Goal: Information Seeking & Learning: Learn about a topic

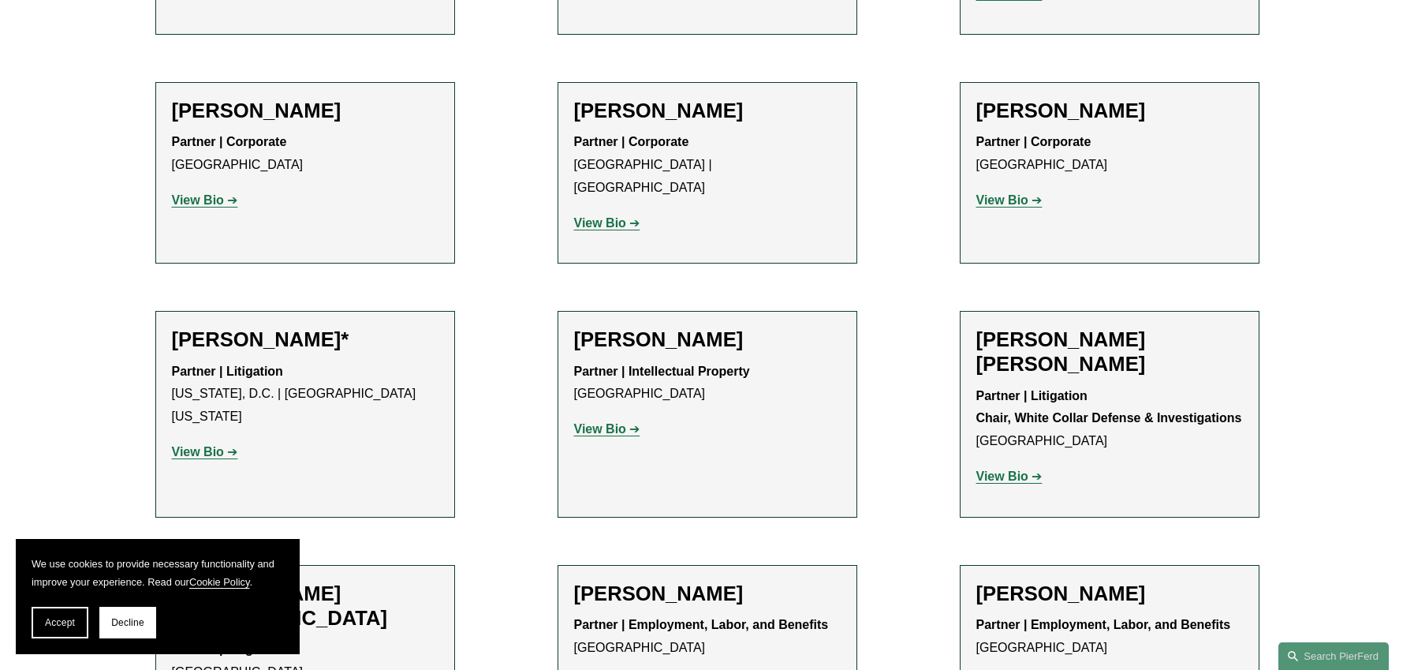
scroll to position [8838, 0]
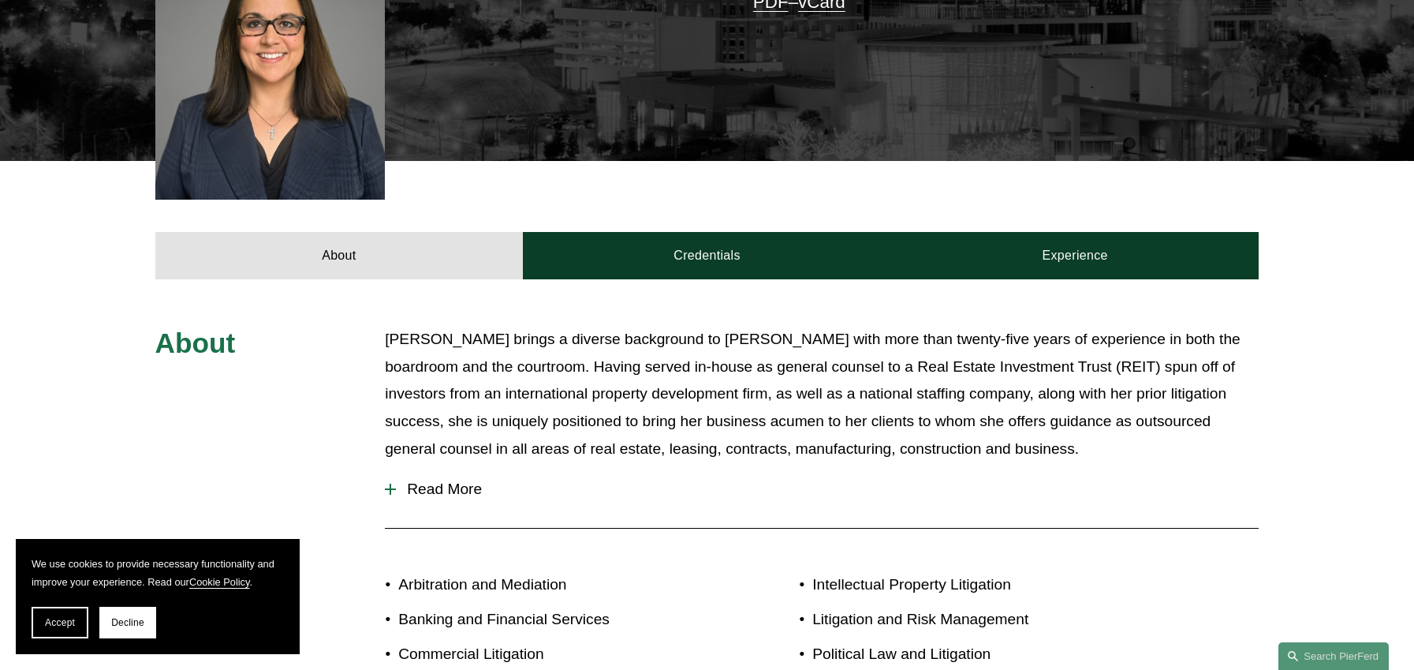
scroll to position [523, 0]
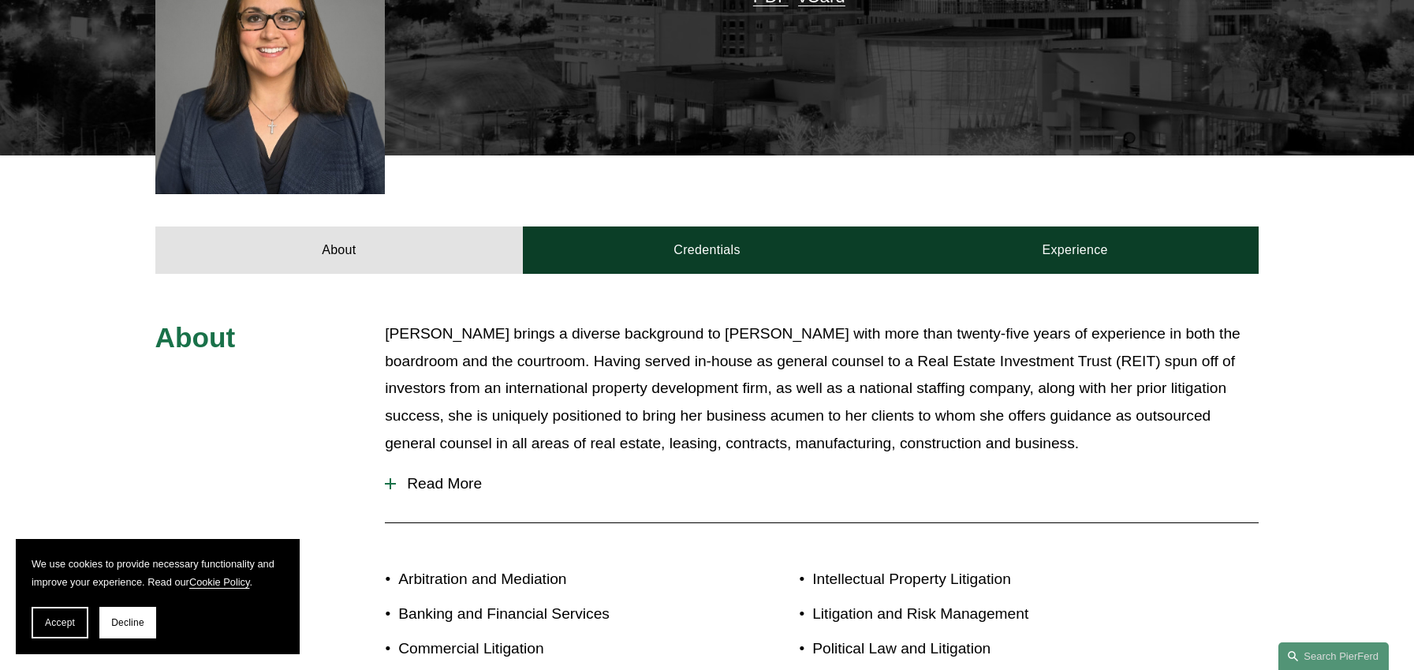
click at [451, 475] on span "Read More" at bounding box center [827, 483] width 863 height 17
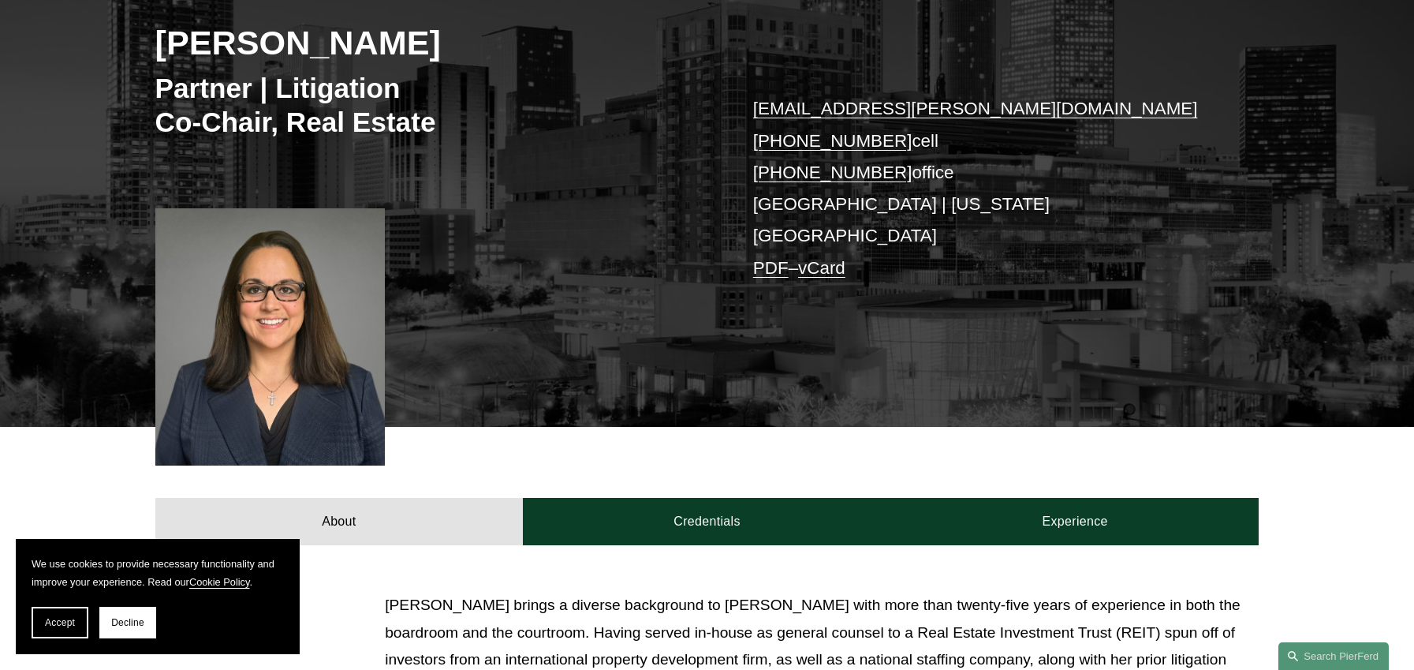
scroll to position [253, 0]
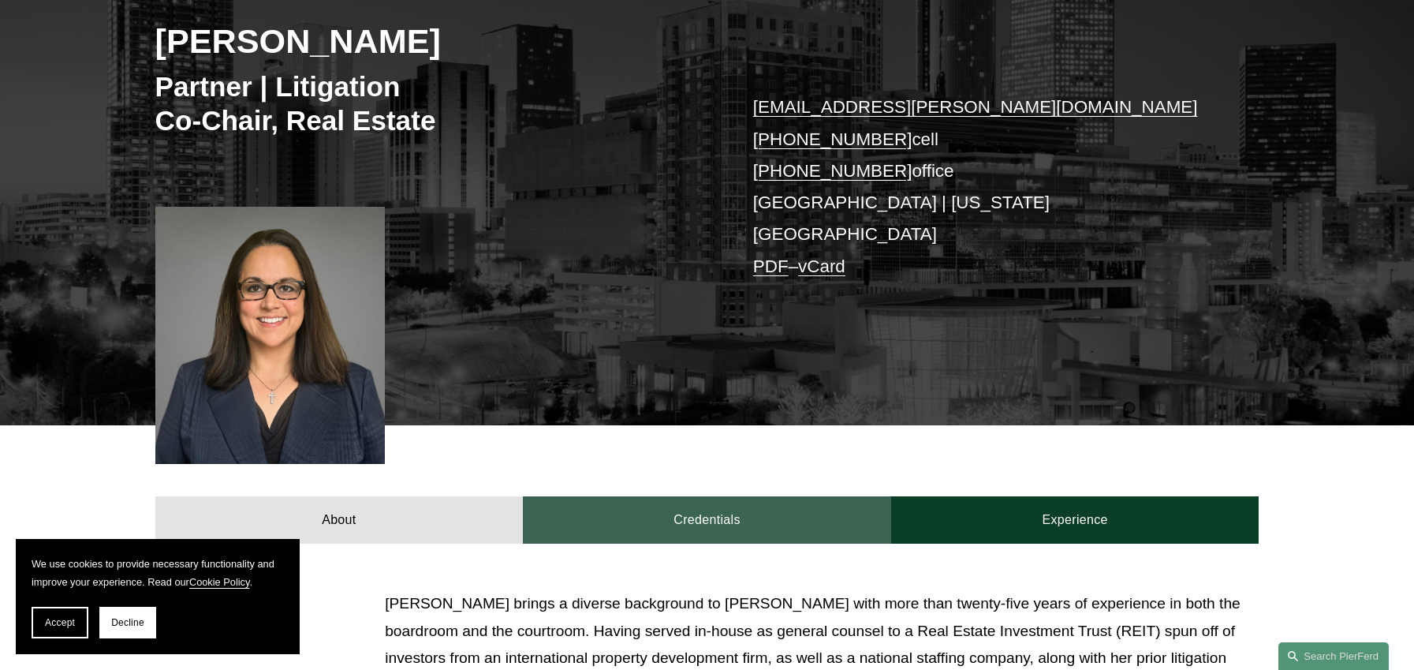
click at [717, 496] on link "Credentials" at bounding box center [707, 519] width 368 height 47
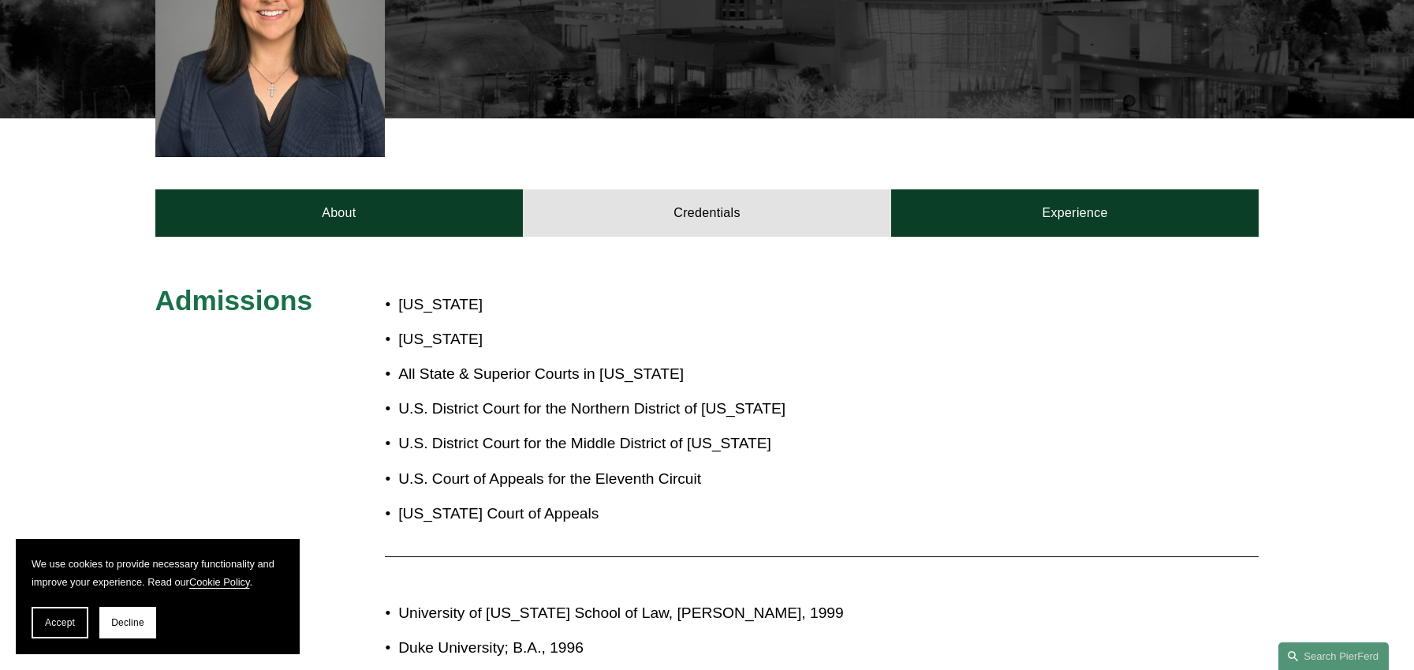
scroll to position [559, 0]
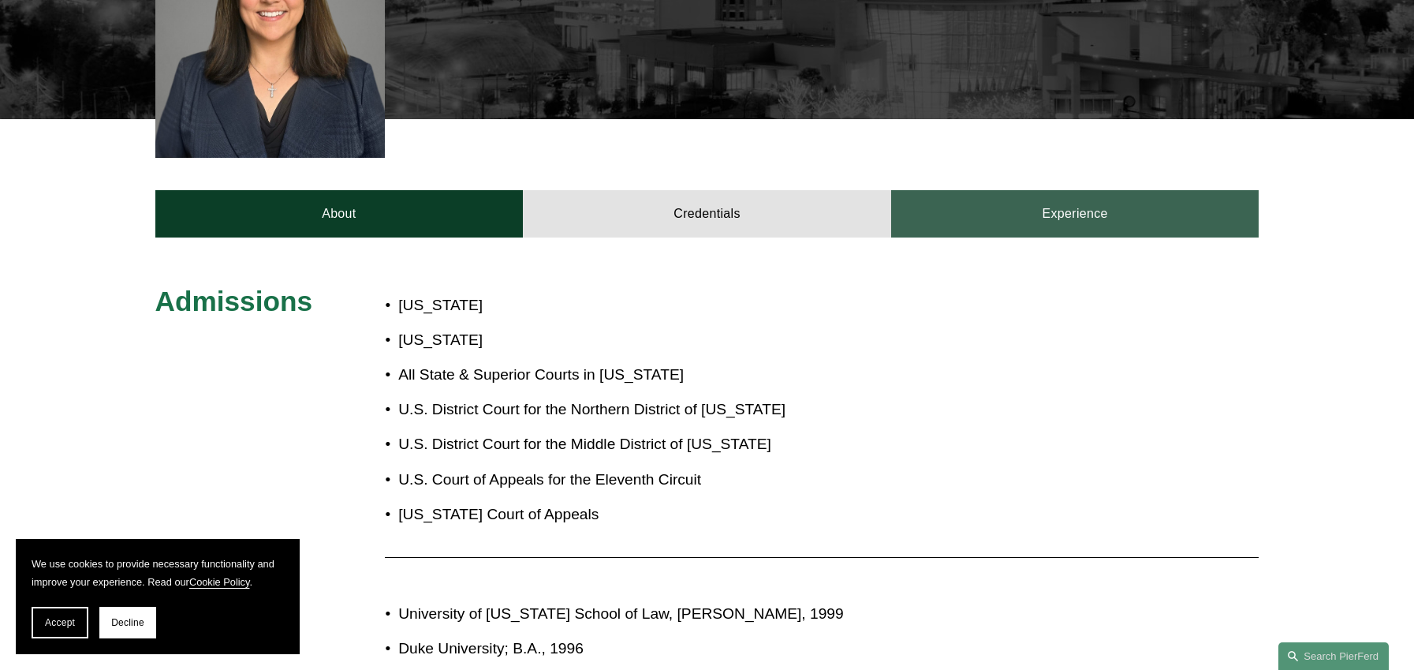
click at [1018, 190] on link "Experience" at bounding box center [1075, 213] width 368 height 47
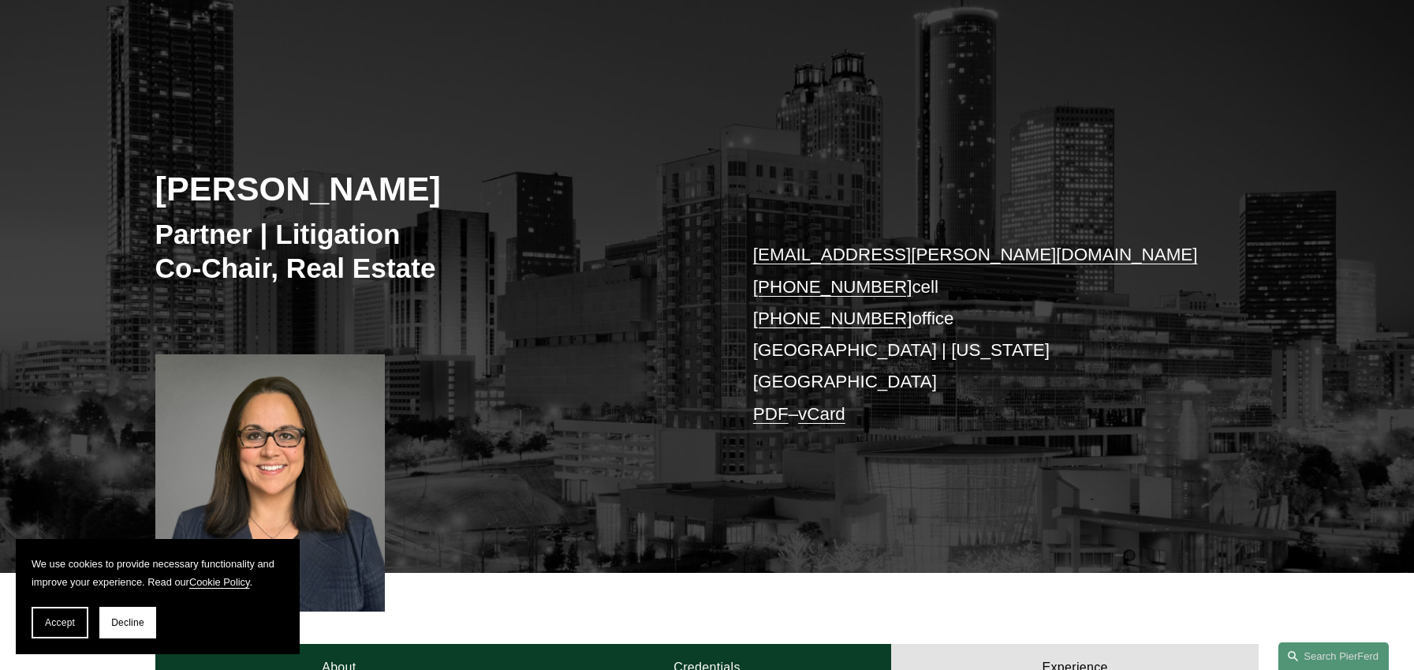
scroll to position [109, 0]
